Goal: Task Accomplishment & Management: Complete application form

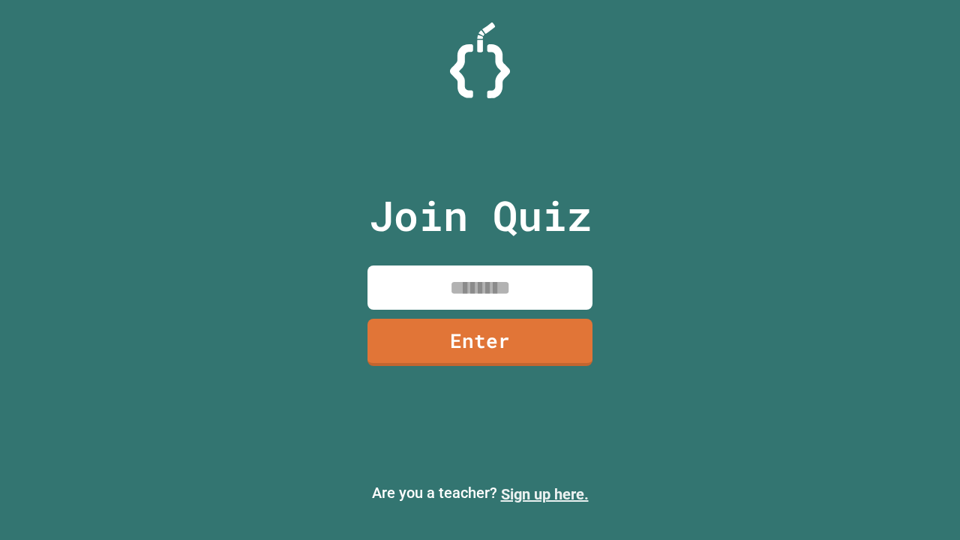
click at [545, 494] on link "Sign up here." at bounding box center [545, 494] width 88 height 18
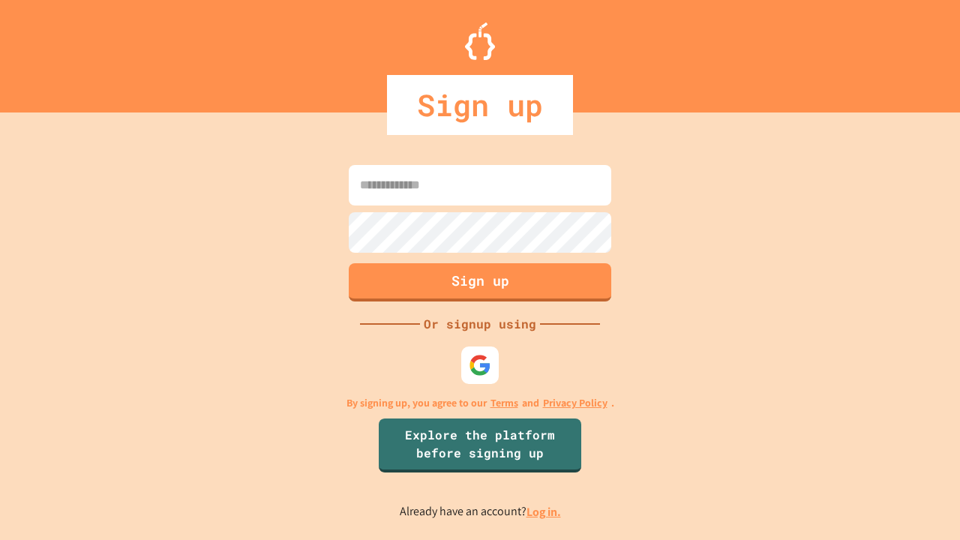
click at [545, 512] on link "Log in." at bounding box center [544, 512] width 35 height 16
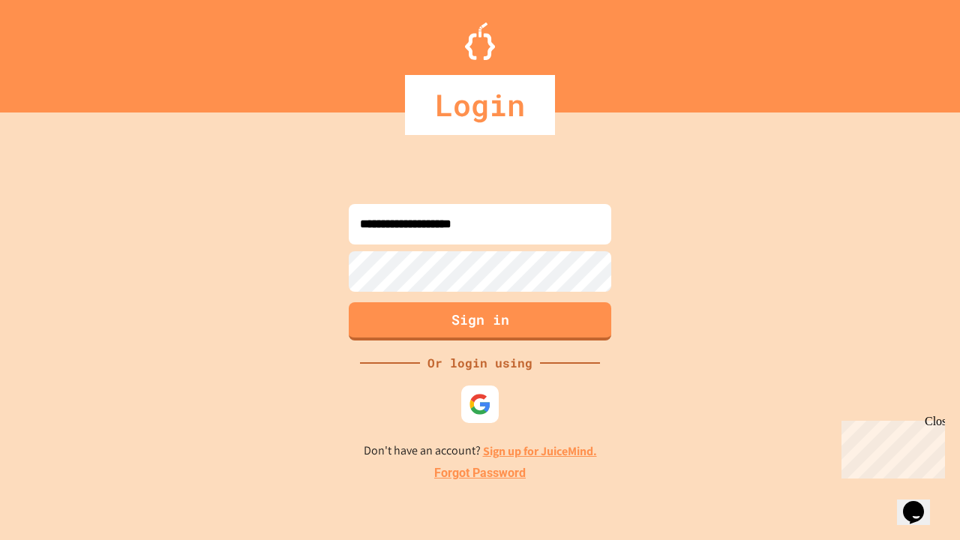
type input "**********"
